Goal: Navigation & Orientation: Find specific page/section

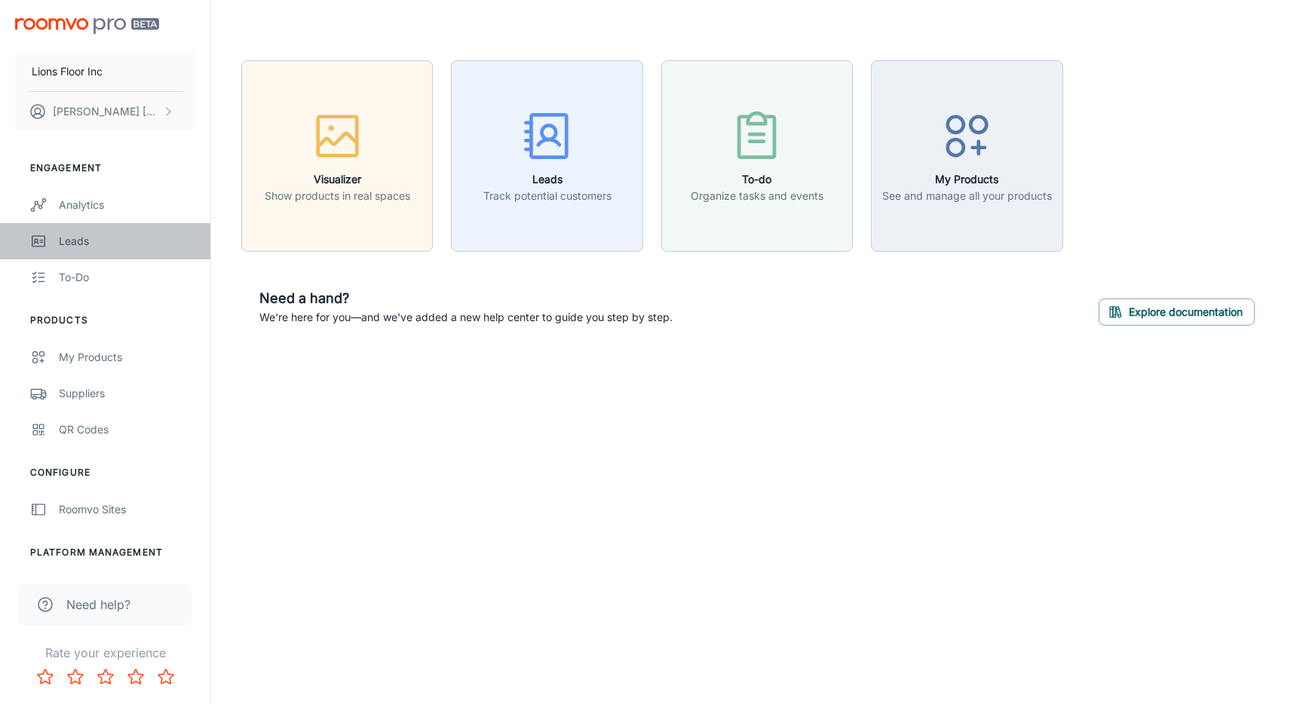
click at [78, 239] on div "Leads" at bounding box center [127, 241] width 136 height 17
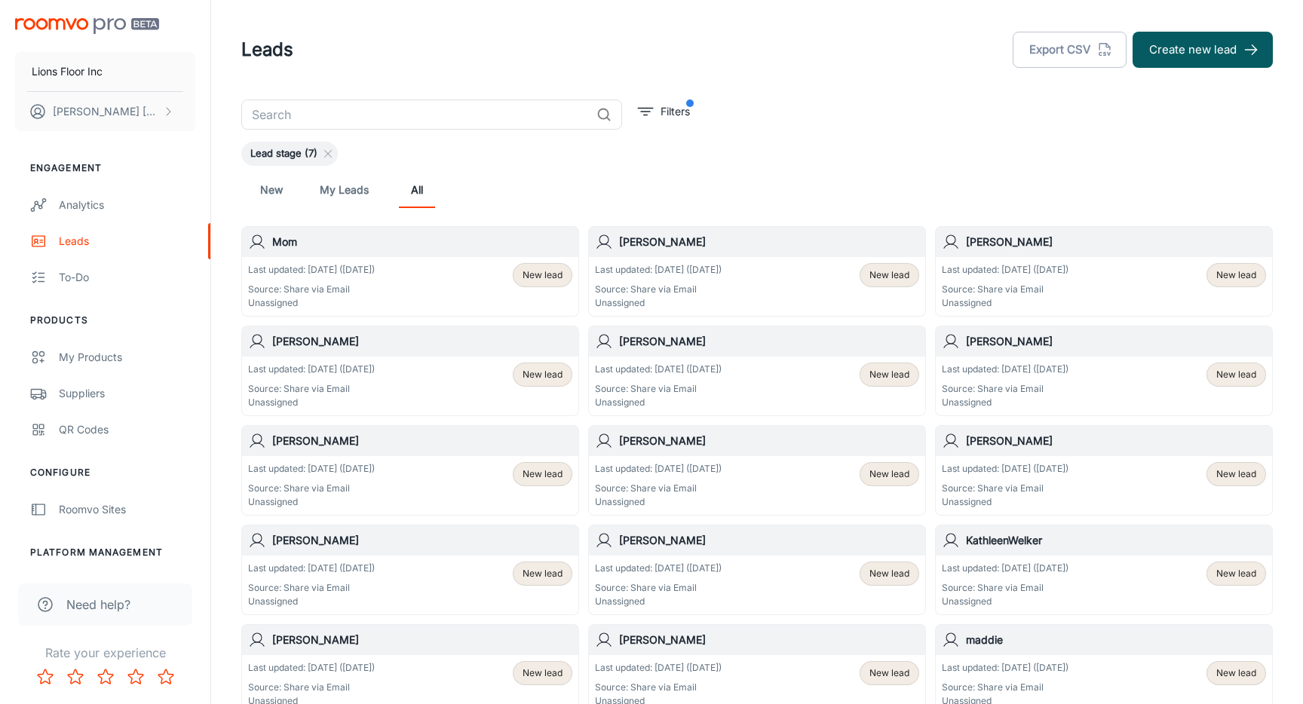
click at [375, 287] on p "Source: Share via Email" at bounding box center [311, 290] width 127 height 14
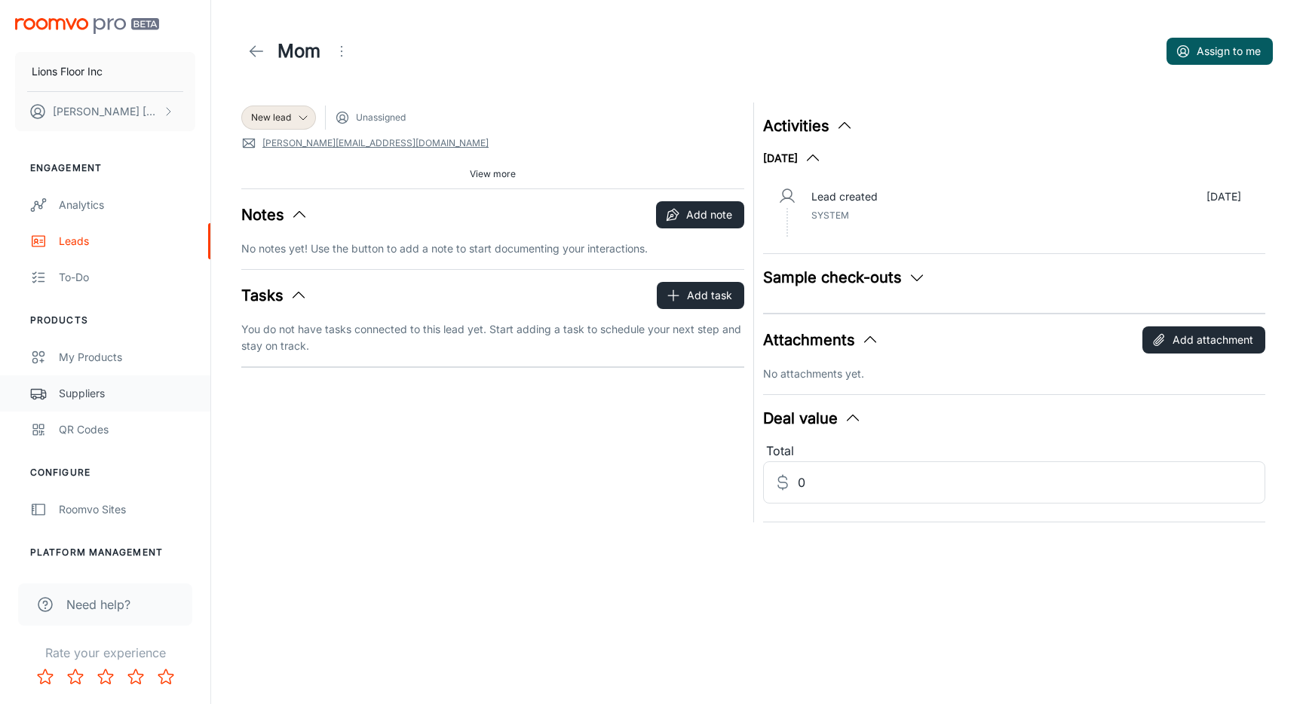
click at [106, 395] on div "Suppliers" at bounding box center [127, 393] width 136 height 17
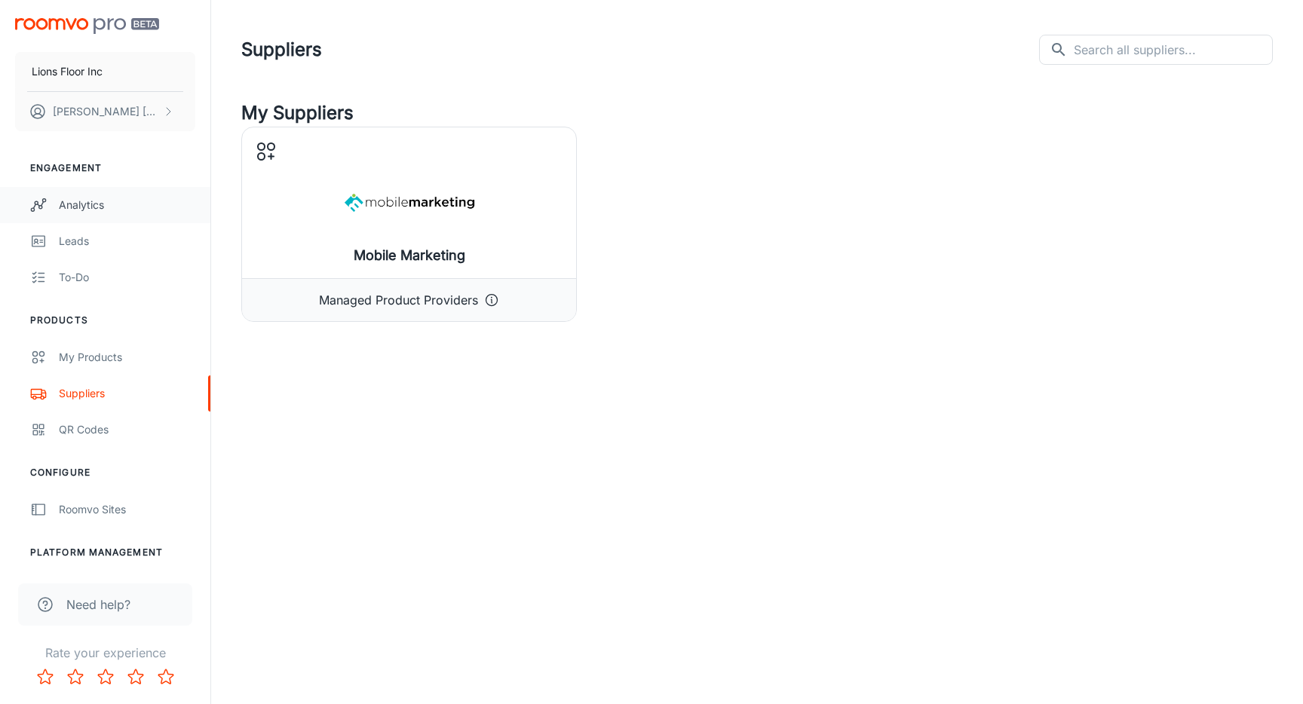
click at [72, 205] on div "Analytics" at bounding box center [127, 205] width 136 height 17
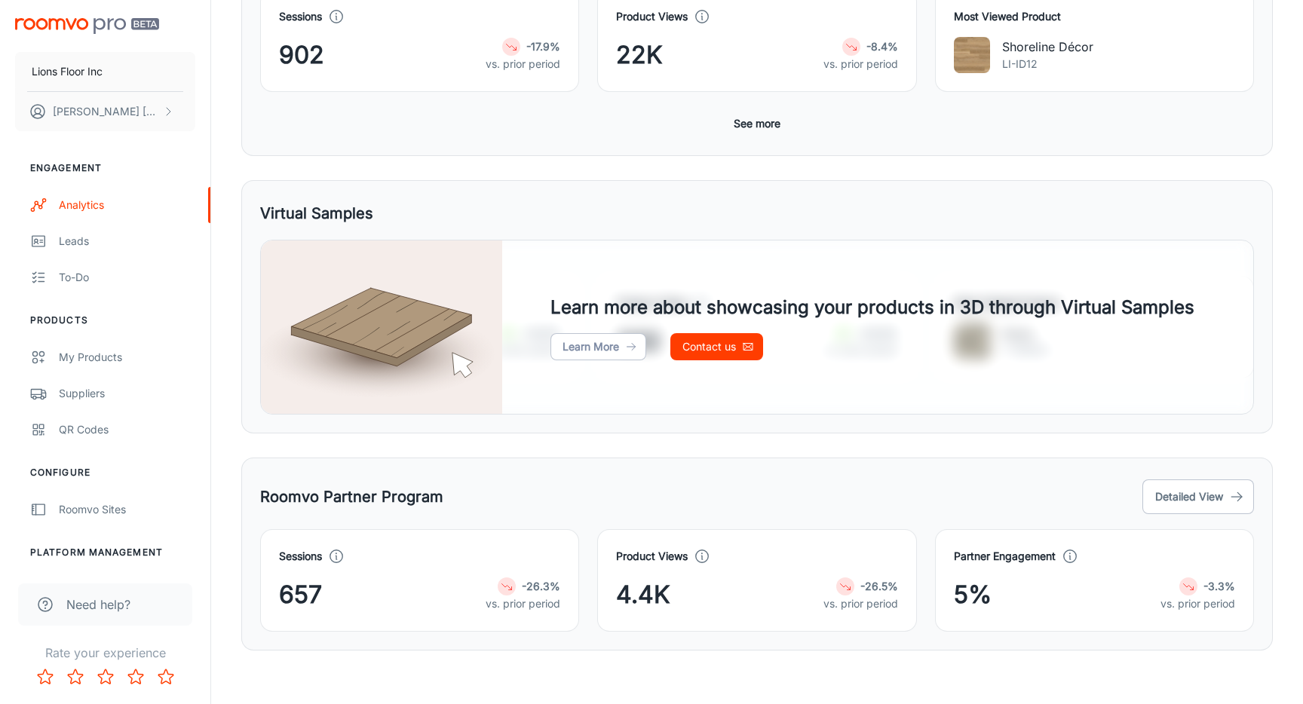
scroll to position [324, 0]
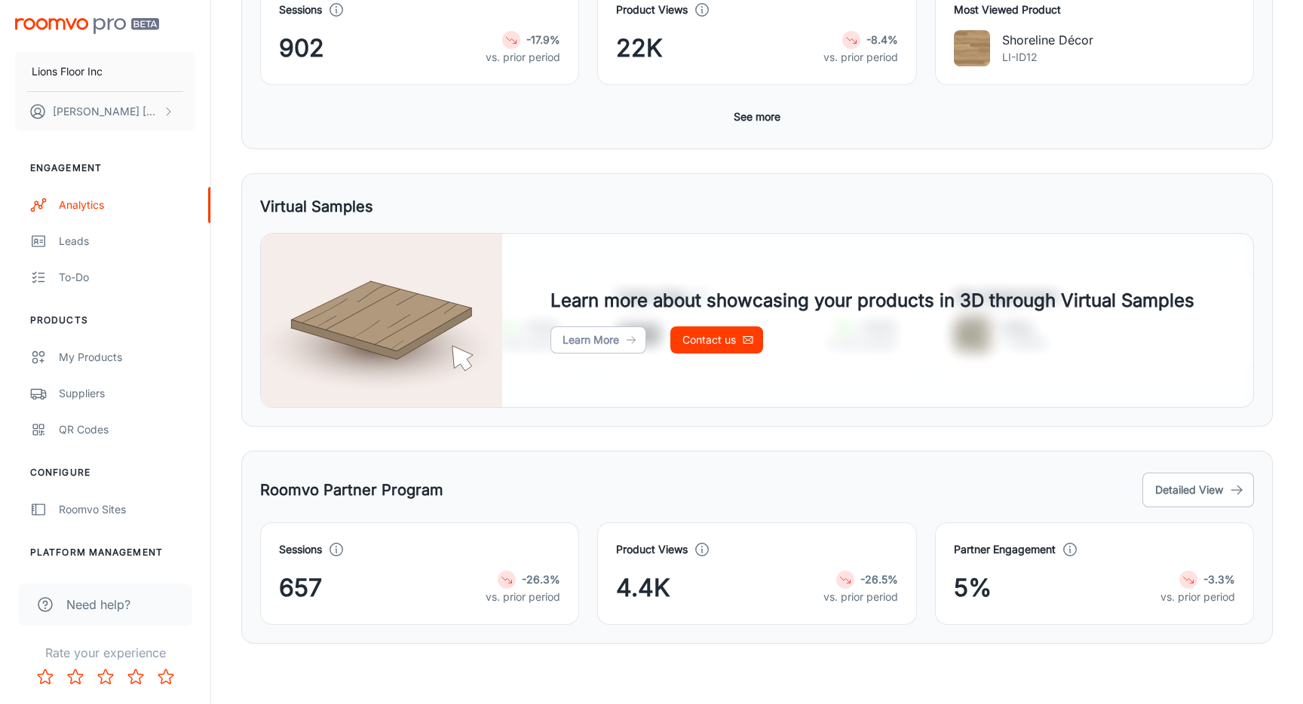
click at [1072, 561] on div "Partner Engagement 5% -3.3% vs. prior period" at bounding box center [1094, 573] width 281 height 65
click at [1057, 547] on div "Partner Engagement" at bounding box center [1016, 549] width 124 height 17
click at [1073, 550] on icon at bounding box center [1070, 549] width 17 height 17
click at [1116, 554] on div "Partner Engagement" at bounding box center [1094, 549] width 281 height 17
click at [85, 510] on div "Roomvo Sites" at bounding box center [127, 510] width 136 height 17
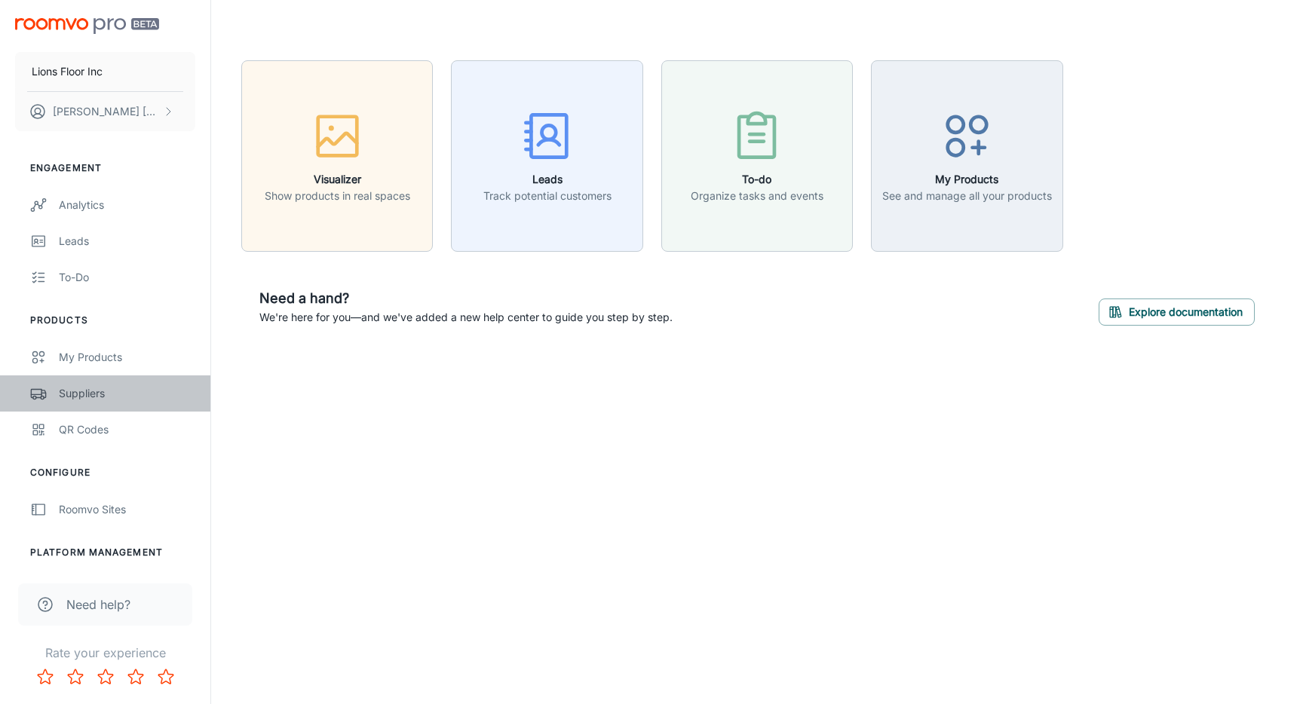
click at [93, 397] on div "Suppliers" at bounding box center [127, 393] width 136 height 17
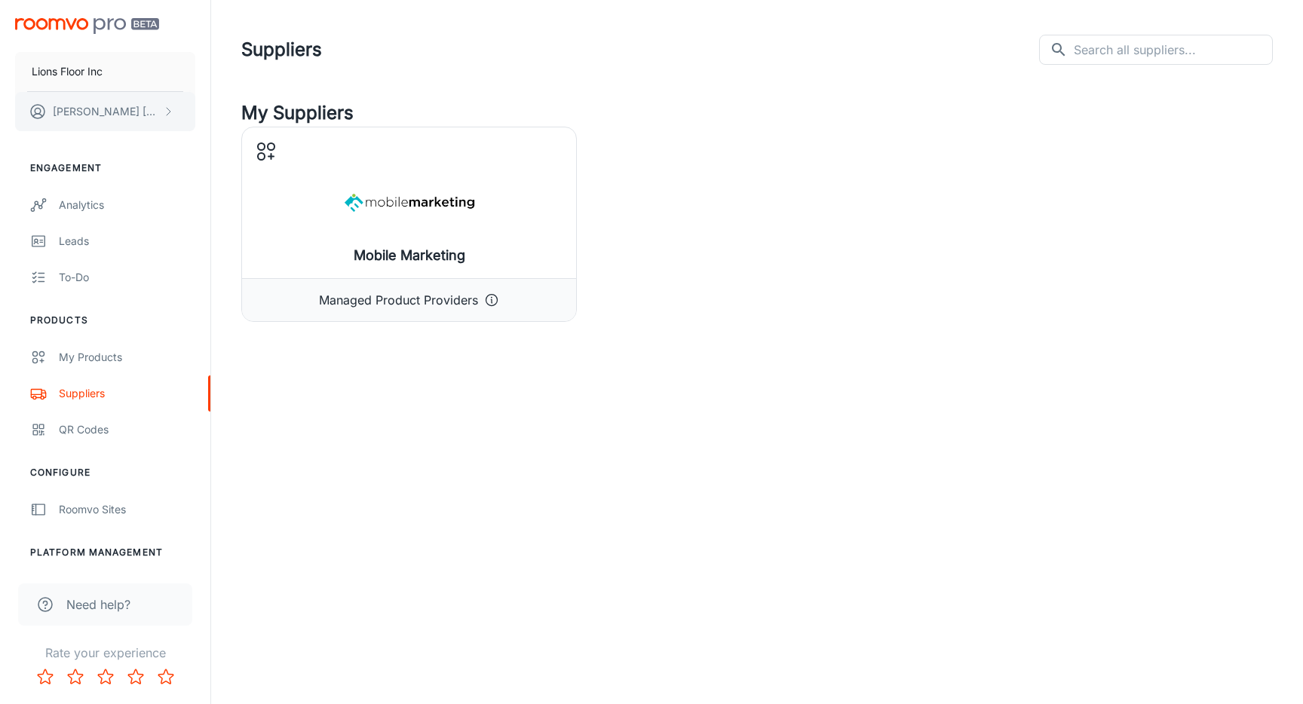
click at [170, 106] on icon "scrollable content" at bounding box center [168, 112] width 12 height 12
click at [136, 115] on div at bounding box center [651, 352] width 1303 height 704
click at [106, 118] on p "[PERSON_NAME]" at bounding box center [106, 111] width 106 height 17
click at [87, 152] on div at bounding box center [651, 352] width 1303 height 704
click at [72, 200] on div "Analytics" at bounding box center [127, 205] width 136 height 17
